Goal: Contribute content: Add original content to the website for others to see

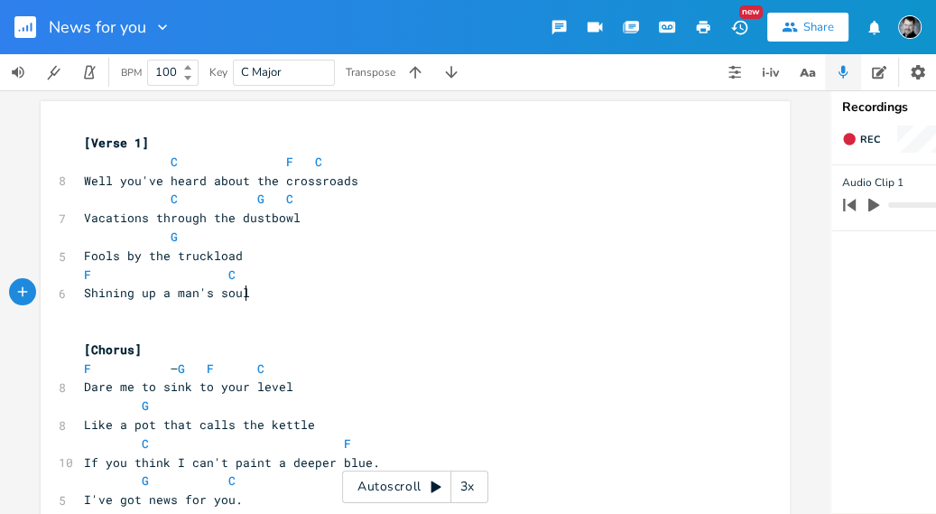
scroll to position [0, 28]
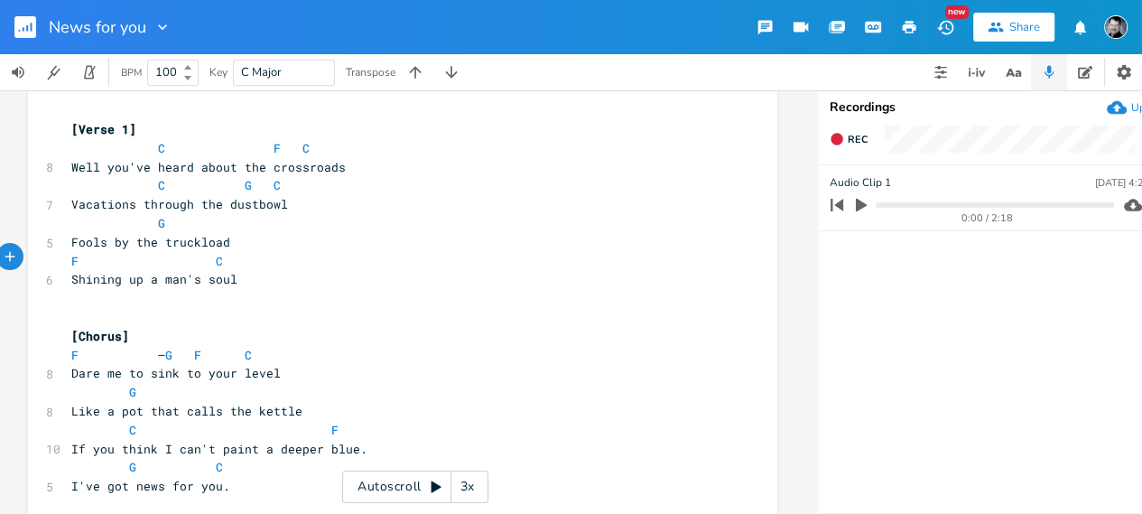
click at [860, 203] on icon "button" at bounding box center [861, 206] width 11 height 14
click at [896, 202] on progress at bounding box center [994, 204] width 237 height 5
click at [857, 204] on icon "button" at bounding box center [861, 205] width 11 height 12
click at [842, 202] on icon "button" at bounding box center [836, 205] width 13 height 13
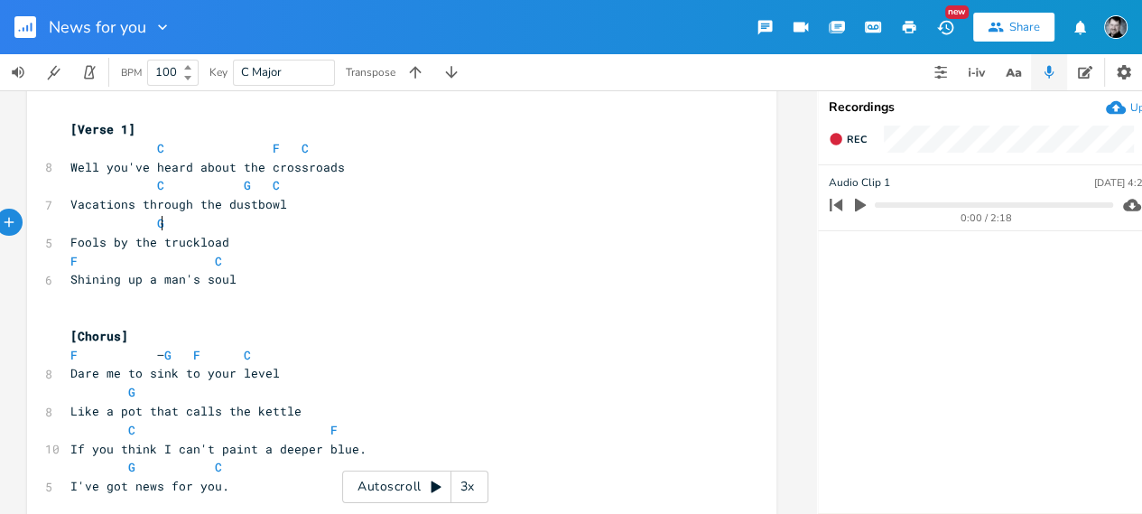
scroll to position [0, 0]
type textarea "G"
drag, startPoint x: 159, startPoint y: 224, endPoint x: 157, endPoint y: 246, distance: 21.7
click at [141, 225] on pre "G" at bounding box center [393, 223] width 652 height 19
drag, startPoint x: 224, startPoint y: 263, endPoint x: 206, endPoint y: 261, distance: 18.1
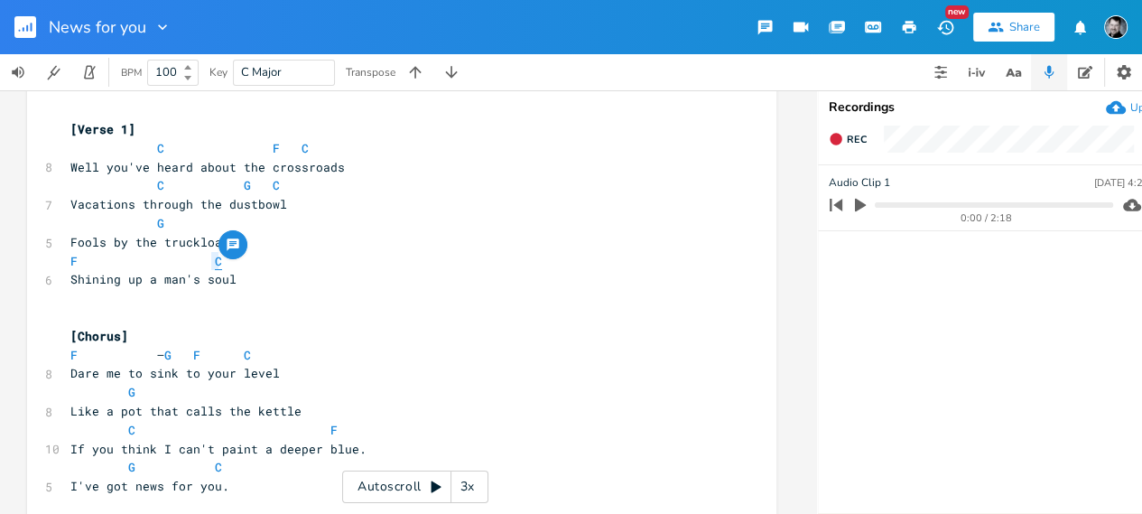
click at [206, 261] on pre "F C" at bounding box center [393, 261] width 652 height 19
type textarea "G"
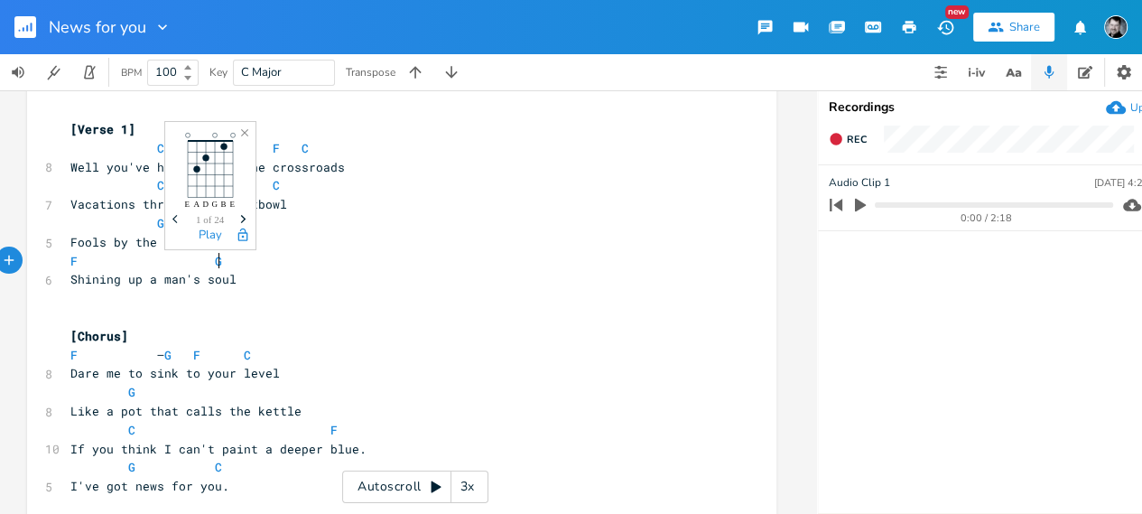
scroll to position [0, 7]
click at [394, 290] on pre "​" at bounding box center [393, 298] width 652 height 19
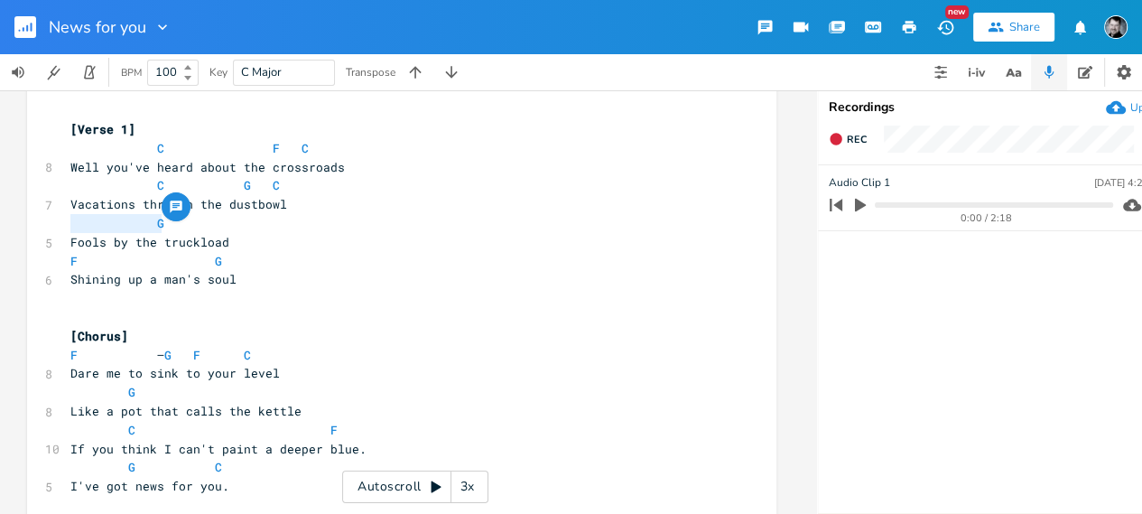
drag, startPoint x: 185, startPoint y: 226, endPoint x: 76, endPoint y: 231, distance: 109.4
click at [76, 231] on pre "G" at bounding box center [393, 223] width 652 height 19
type textarea "C"
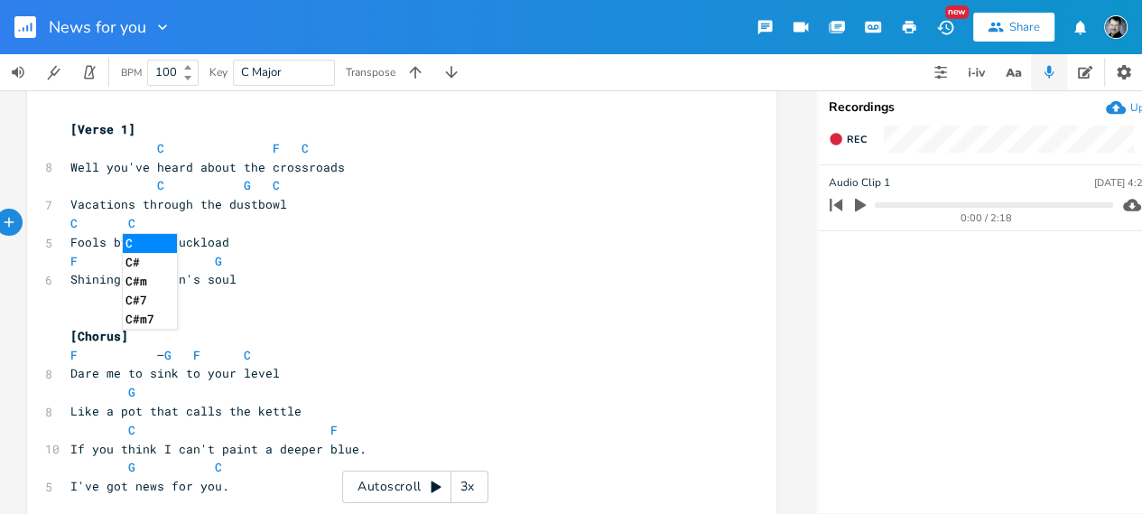
type textarea "Cb"
type textarea "/b"
type textarea "B"
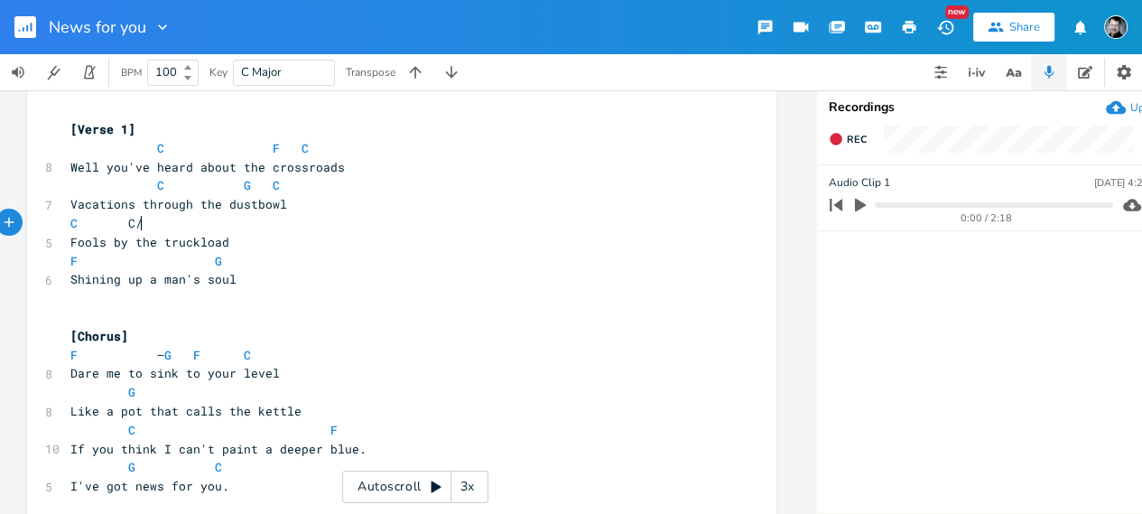
scroll to position [0, 7]
type textarea "Am"
click at [444, 307] on pre "​" at bounding box center [393, 298] width 652 height 19
